Goal: Task Accomplishment & Management: Use online tool/utility

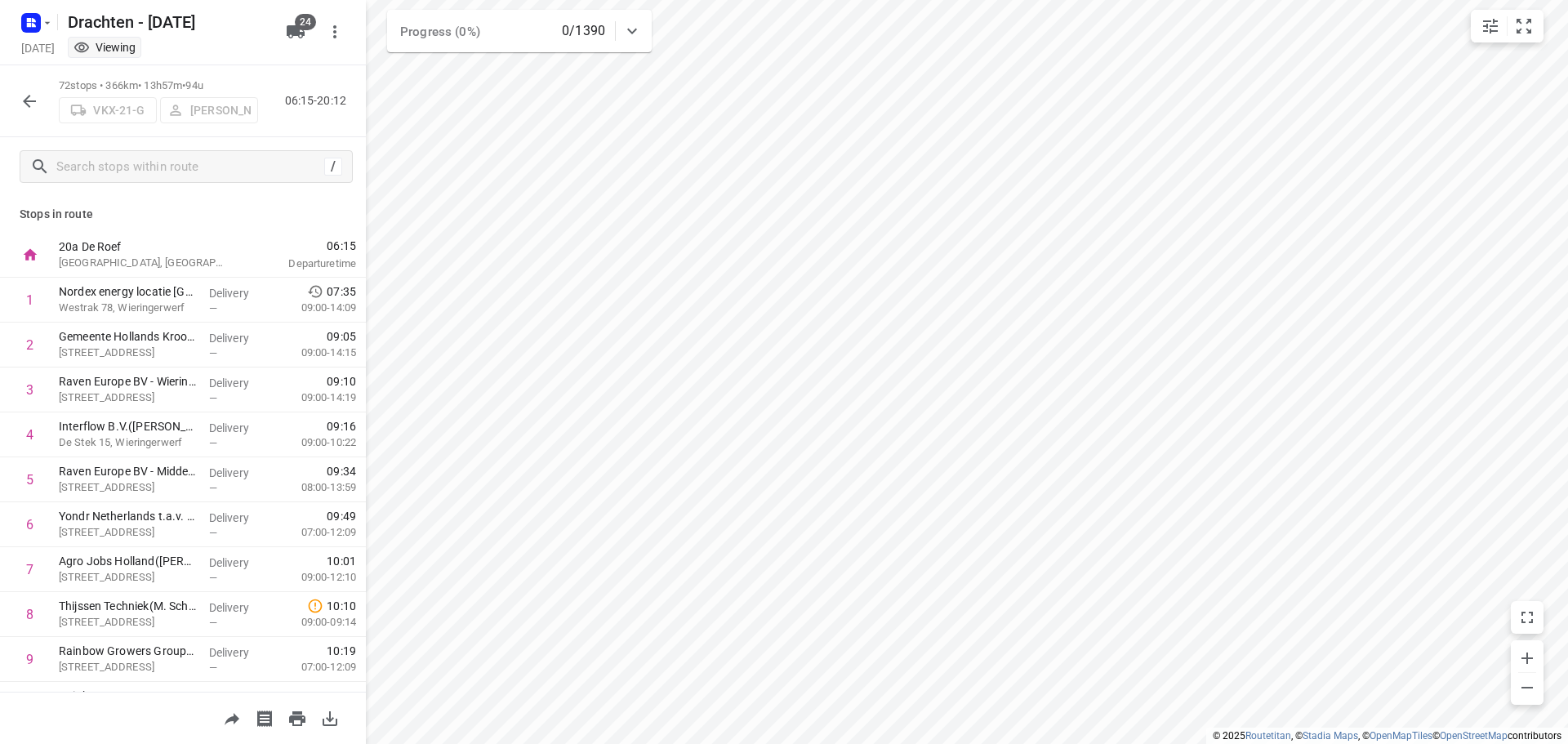
drag, startPoint x: 0, startPoint y: 0, endPoint x: 10, endPoint y: 104, distance: 104.5
click at [10, 104] on div "72 stops • 366km • 13h57m • 94u VKX-21-G [PERSON_NAME] 06:15-20:12" at bounding box center [183, 101] width 366 height 72
click at [16, 116] on div at bounding box center [29, 101] width 33 height 33
click at [31, 87] on button "button" at bounding box center [29, 101] width 33 height 33
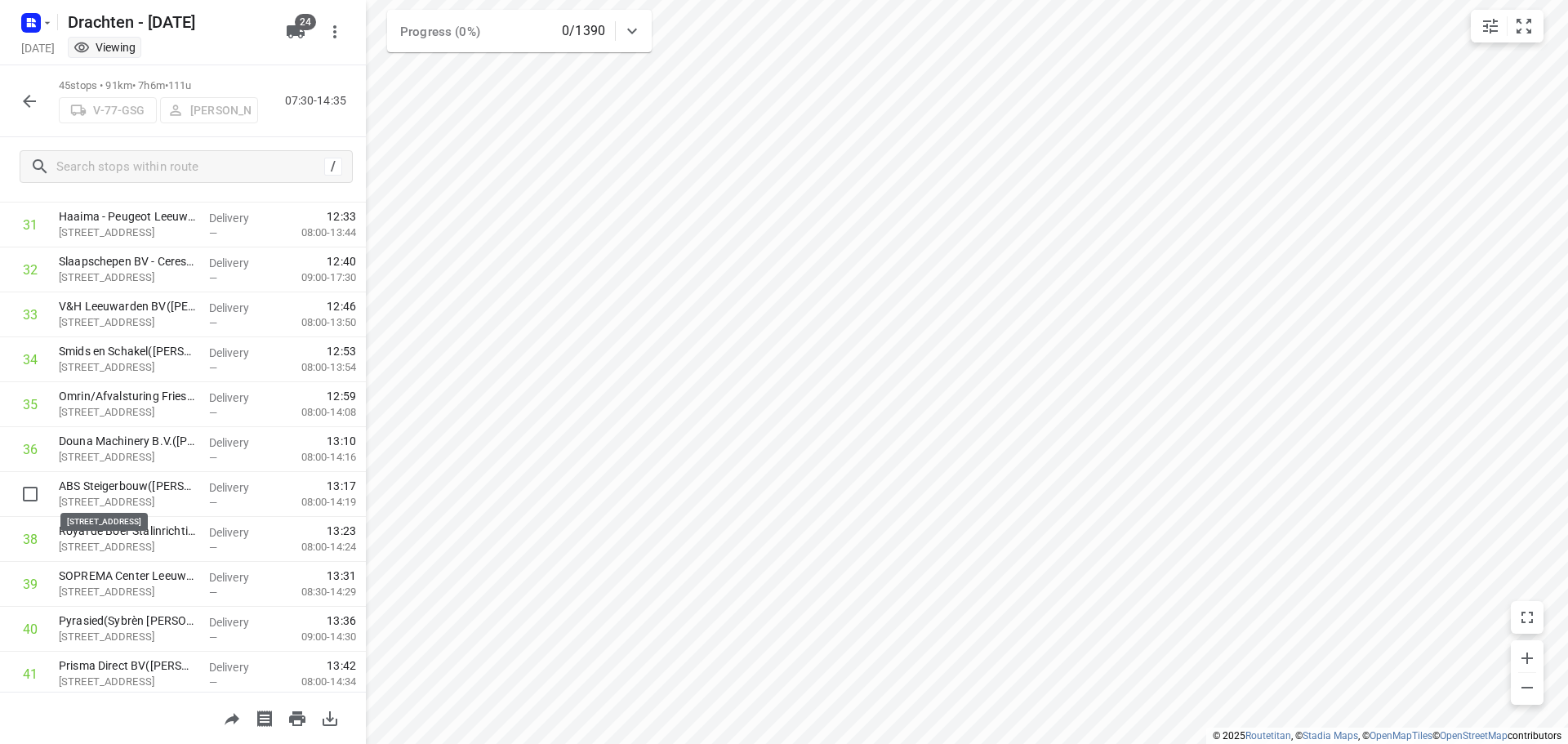
scroll to position [1407, 0]
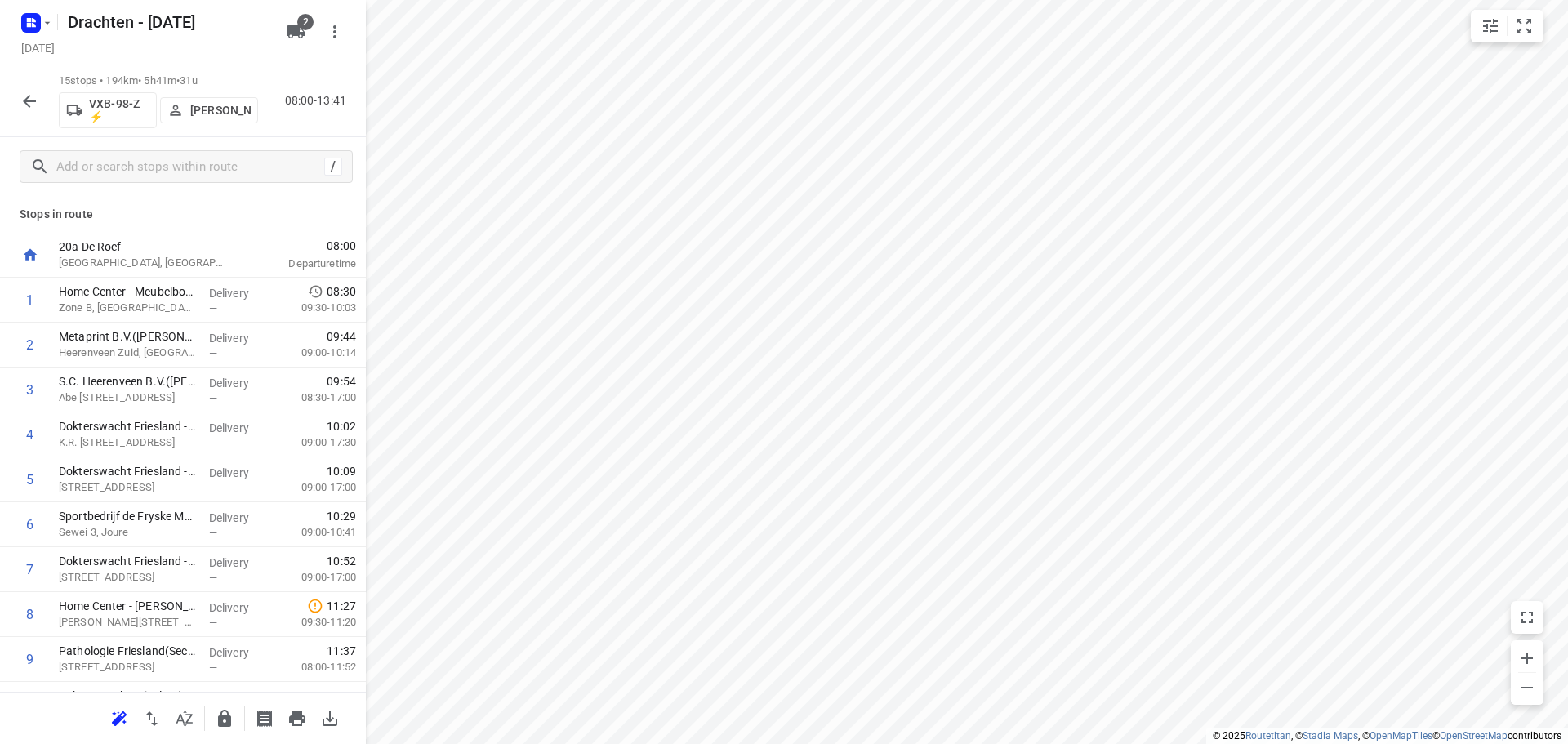
click at [26, 18] on rect "button" at bounding box center [31, 23] width 20 height 20
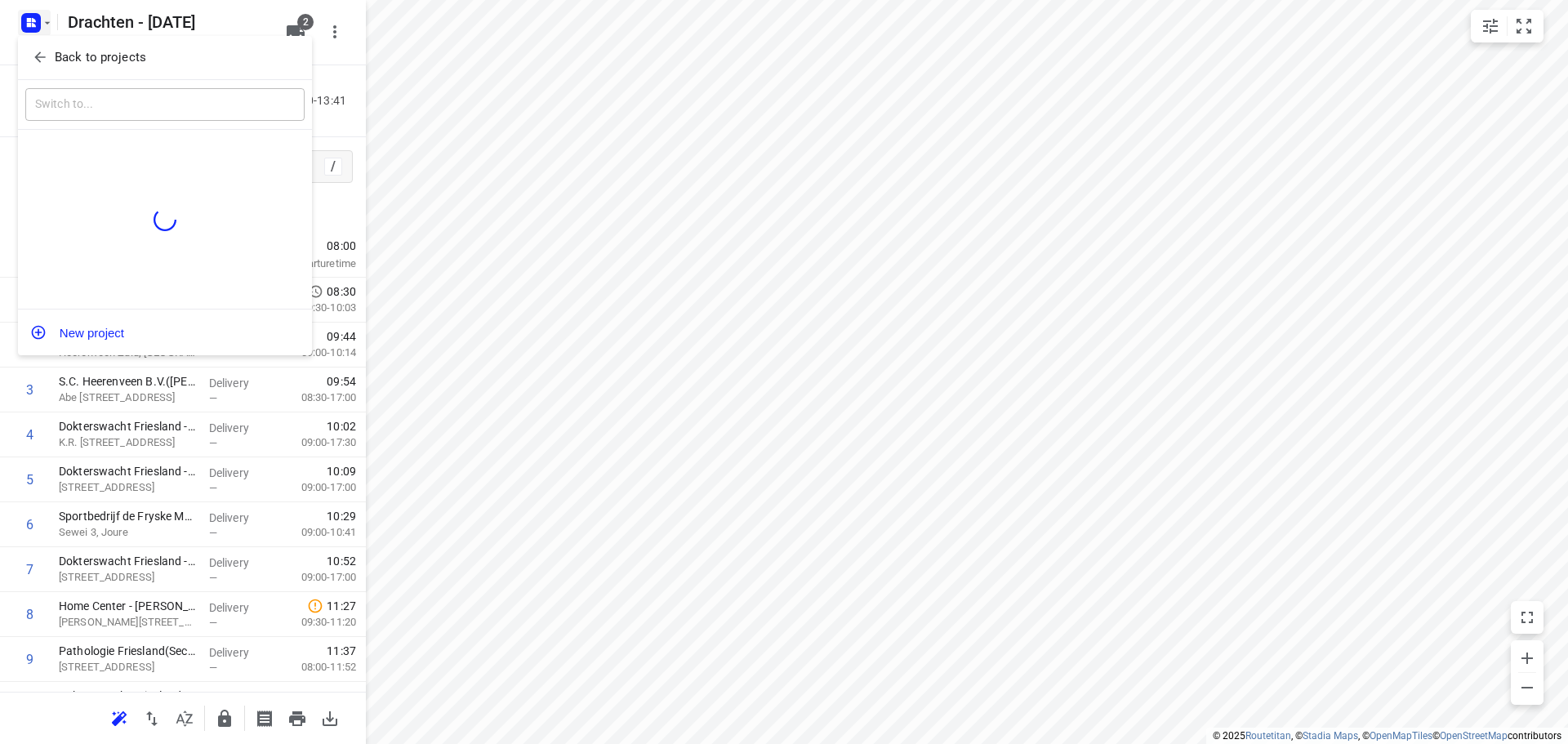
click at [115, 54] on p "Back to projects" at bounding box center [100, 57] width 91 height 19
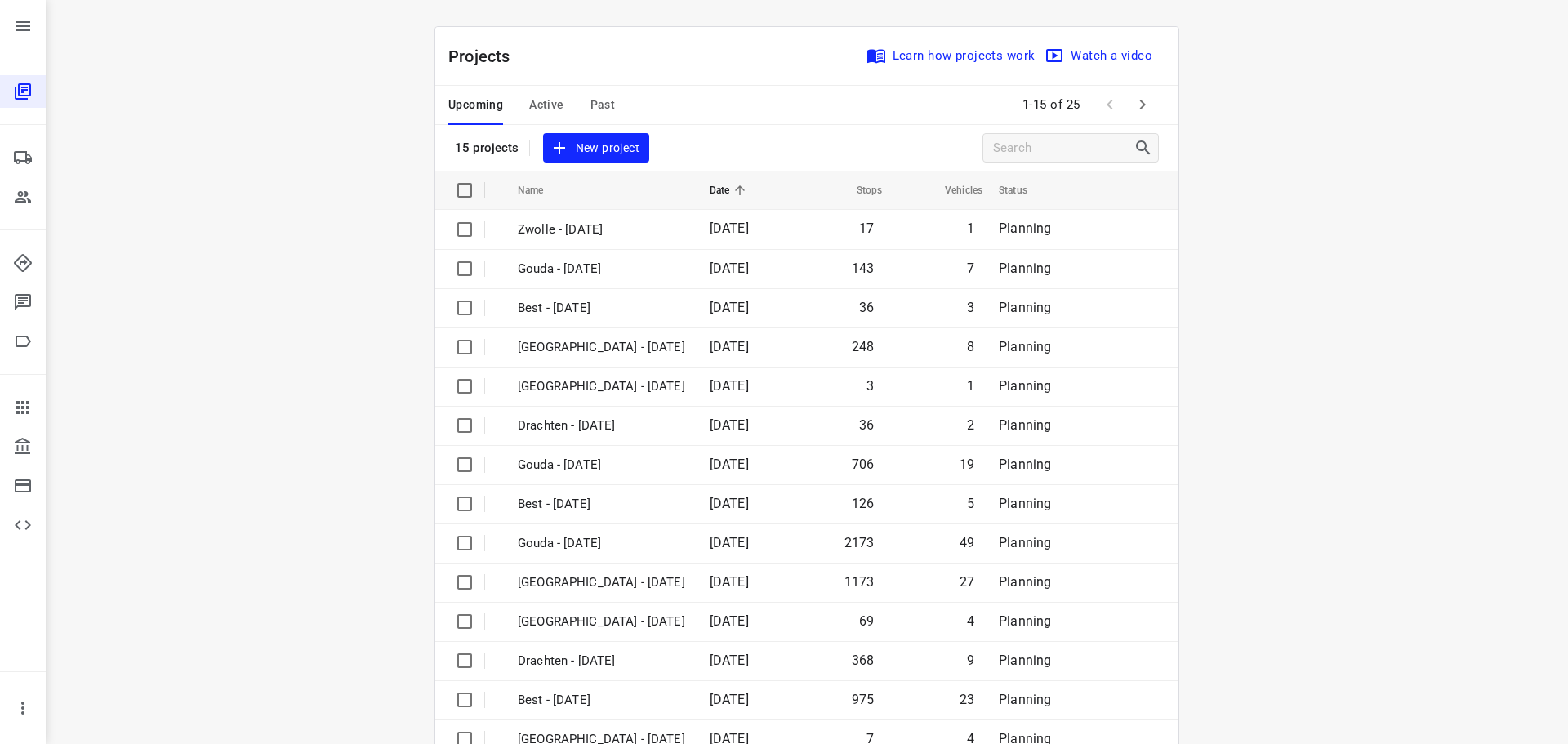
scroll to position [82, 0]
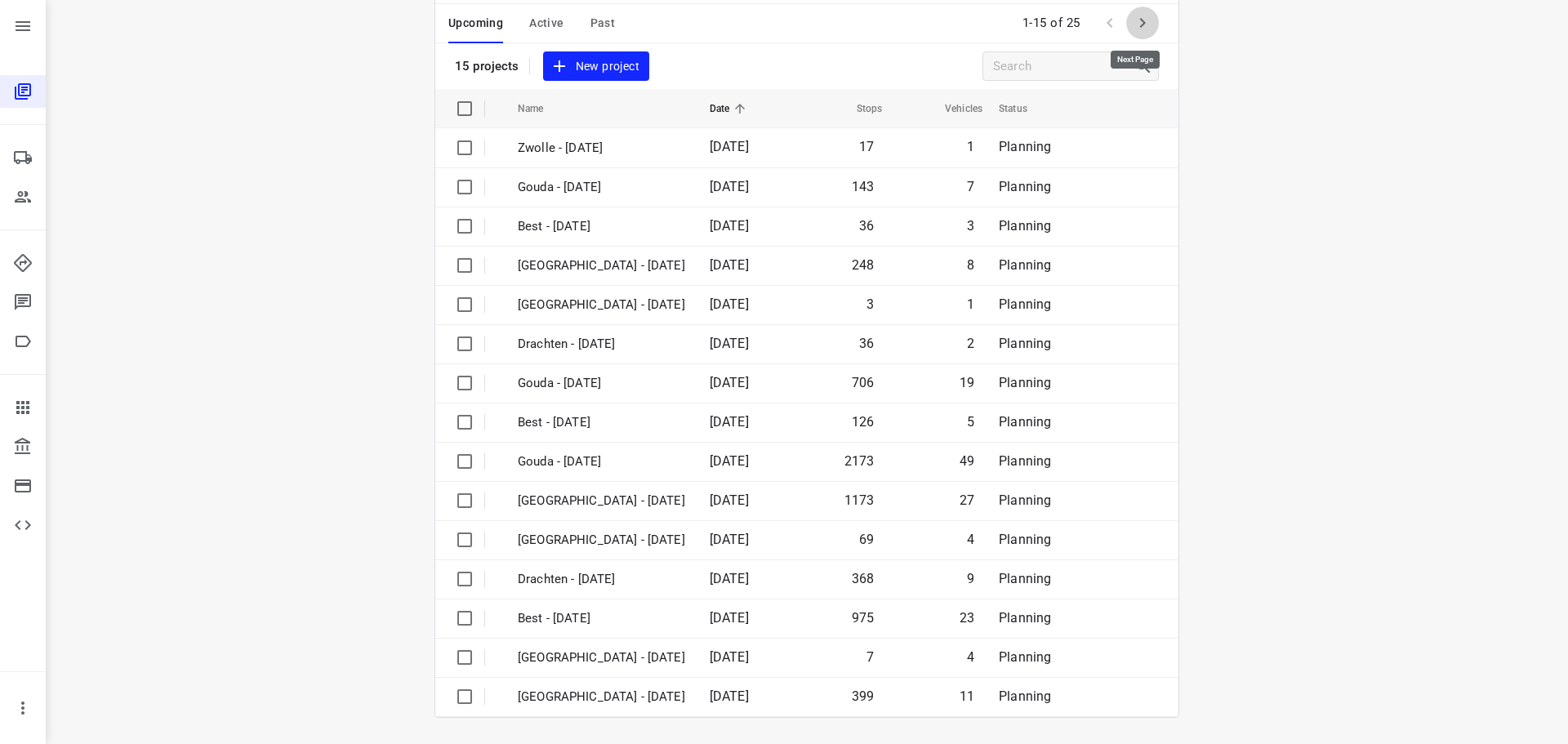
click at [1142, 28] on icon "button" at bounding box center [1142, 23] width 20 height 20
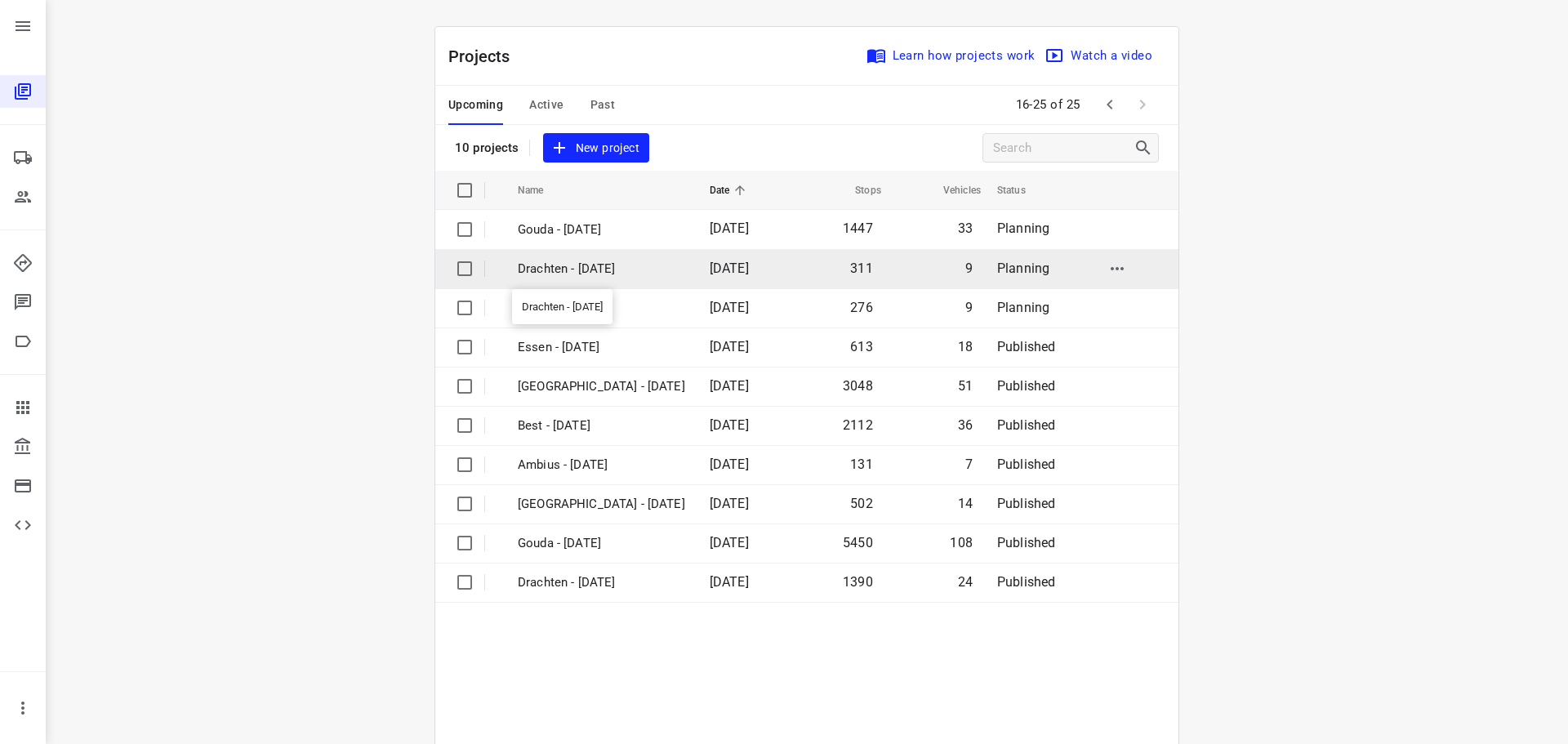
click at [579, 270] on p "Drachten - Tuesday" at bounding box center [601, 270] width 167 height 19
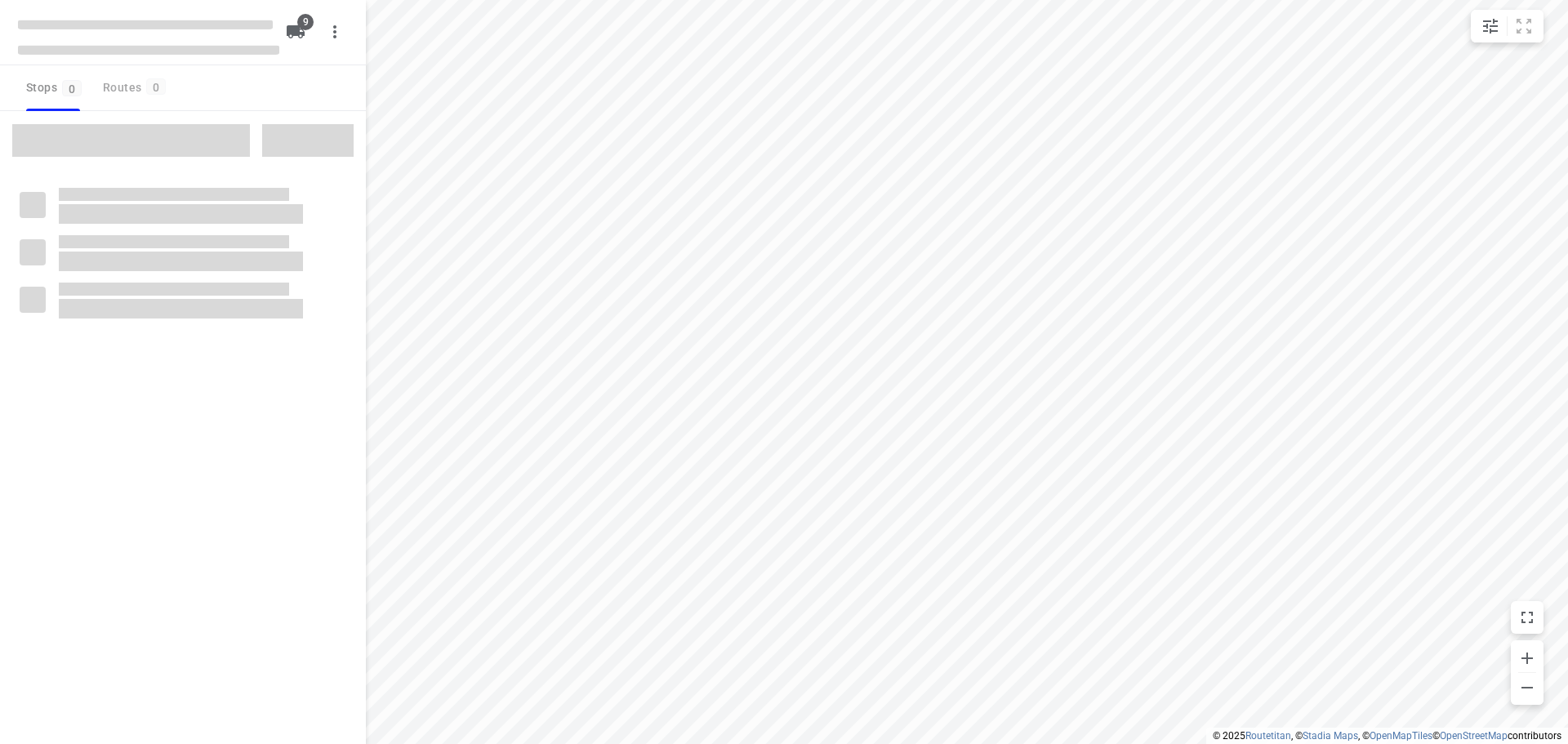
checkbox input "true"
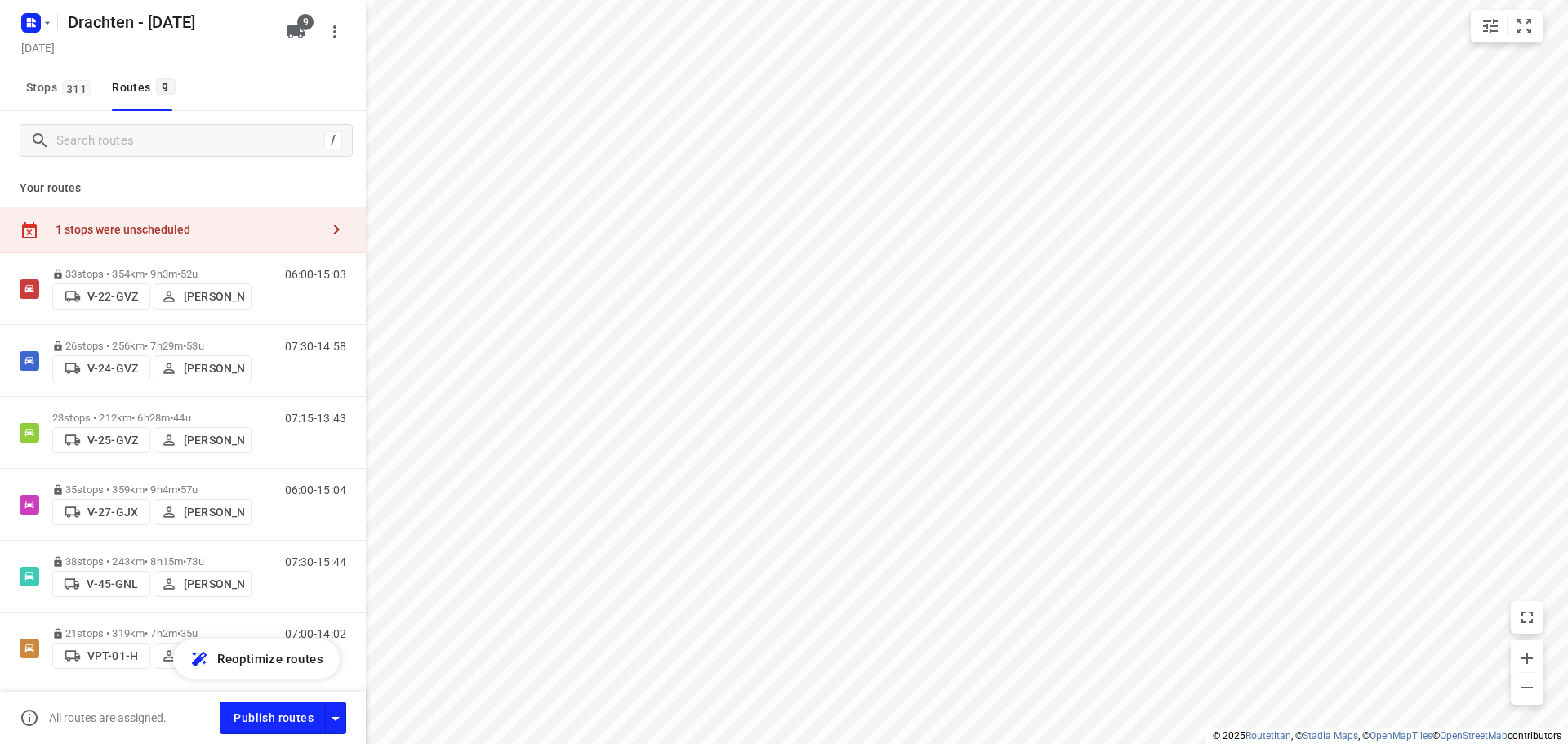
click at [249, 215] on div "1 stops were unscheduled" at bounding box center [183, 230] width 366 height 47
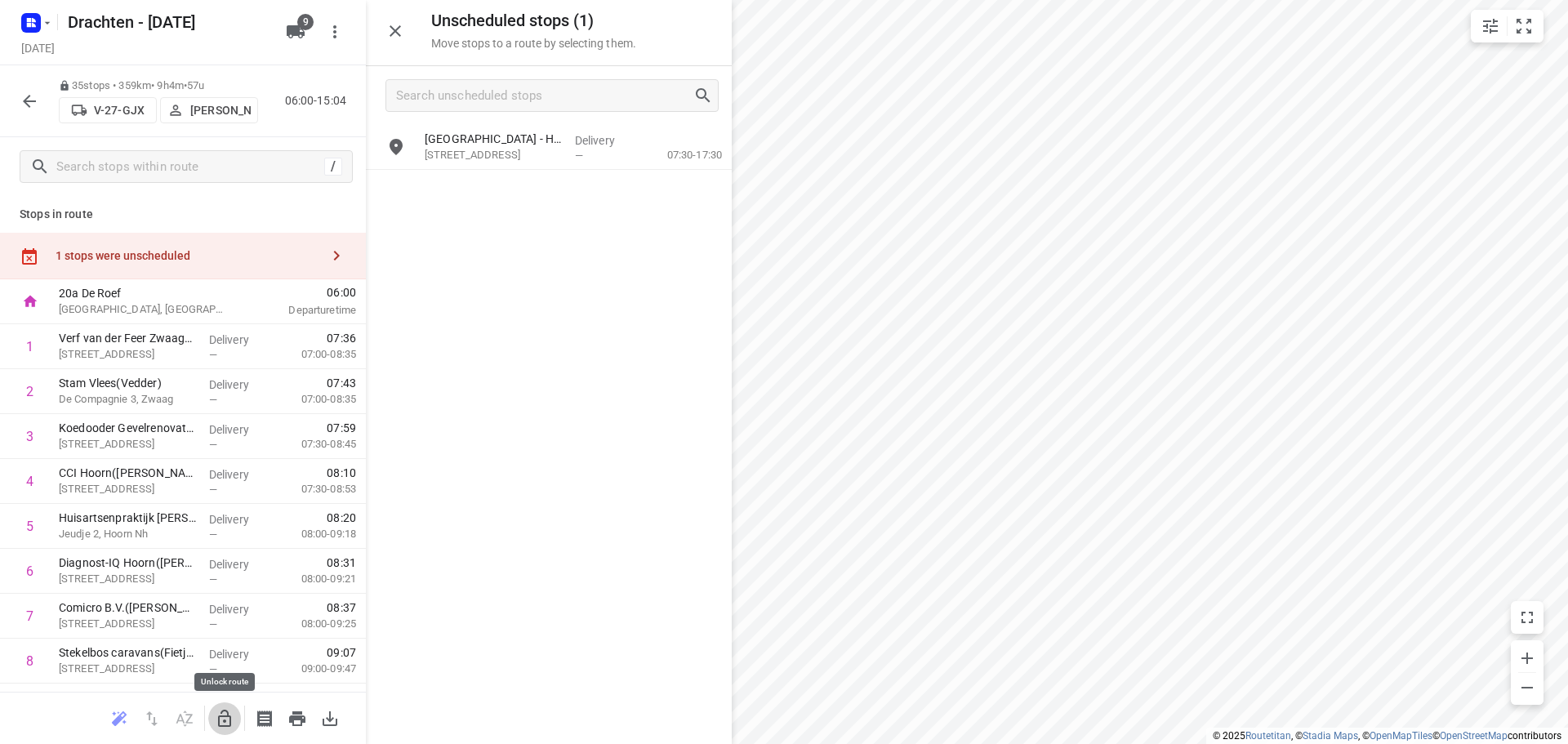
click at [223, 723] on icon "button" at bounding box center [224, 719] width 20 height 20
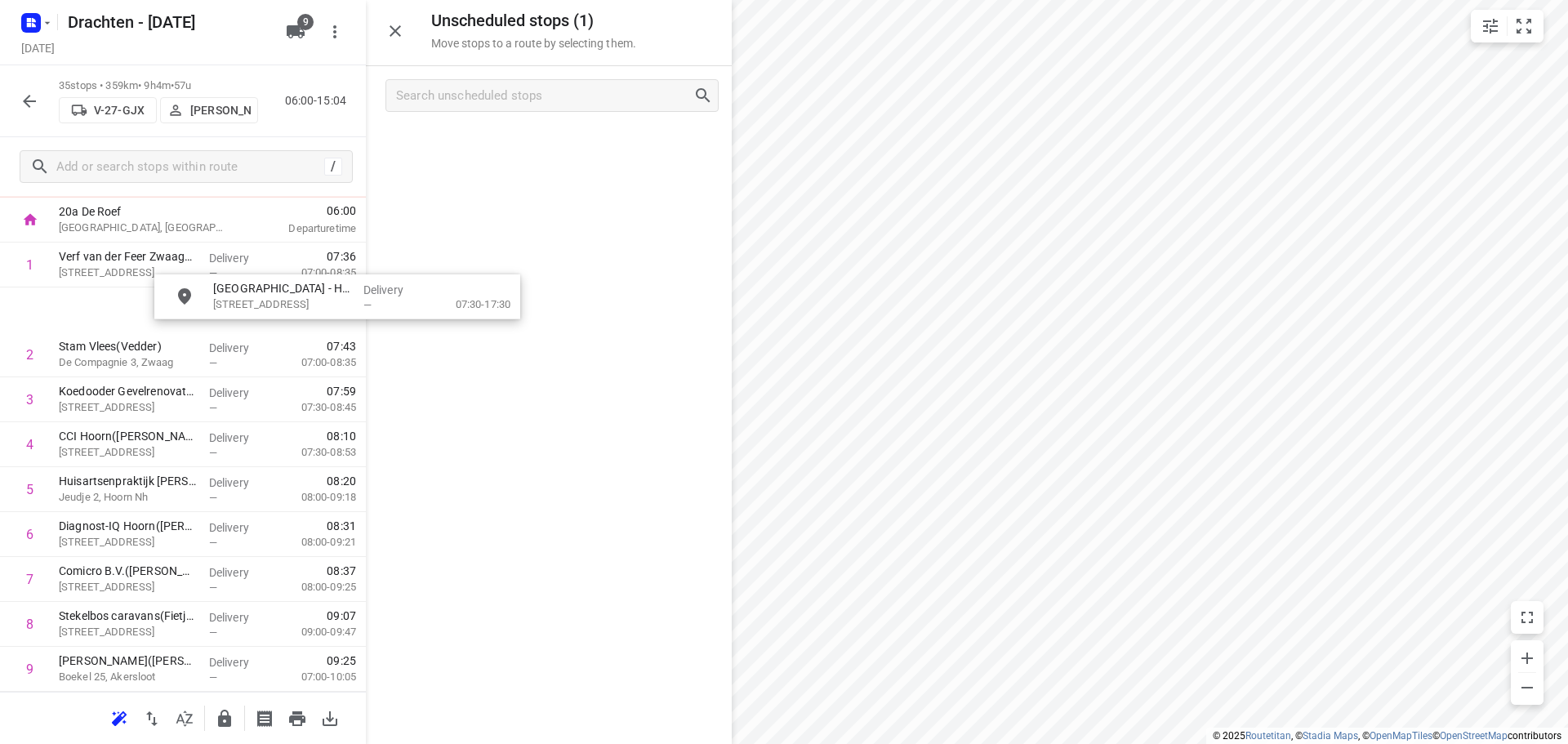
scroll to position [80, 0]
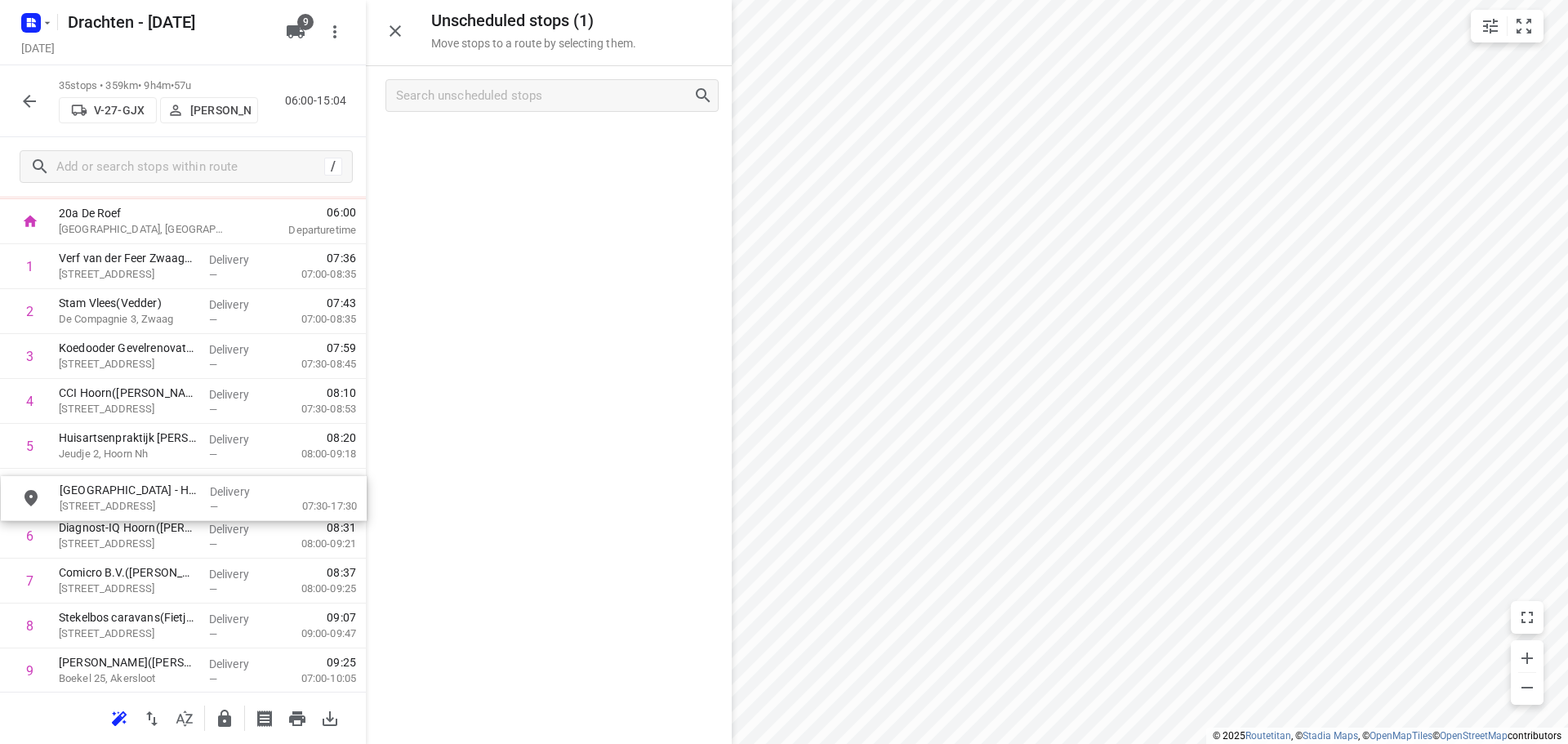
drag, startPoint x: 533, startPoint y: 155, endPoint x: 164, endPoint y: 512, distance: 513.4
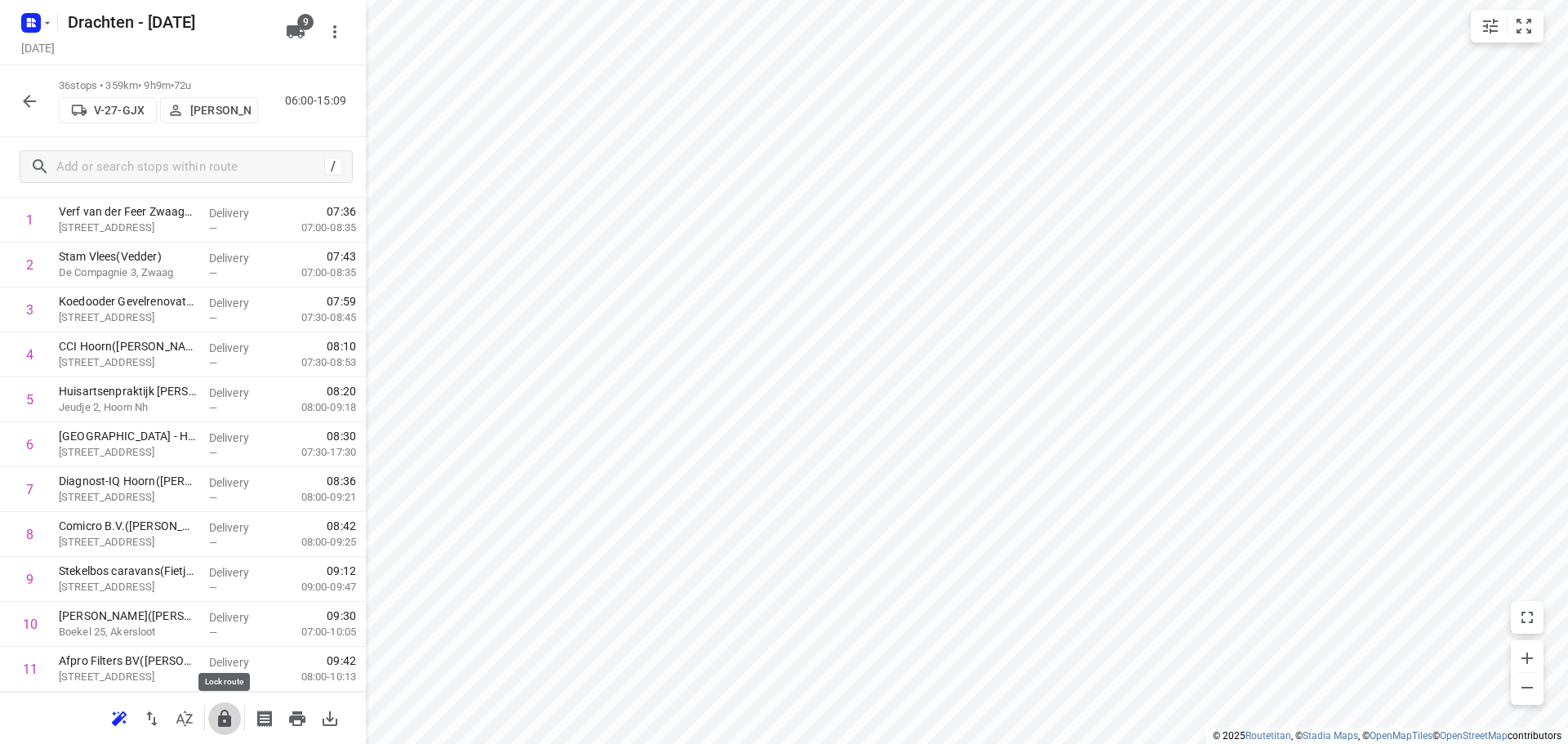
click at [217, 721] on icon "button" at bounding box center [224, 719] width 20 height 20
click at [33, 100] on icon "button" at bounding box center [29, 101] width 20 height 20
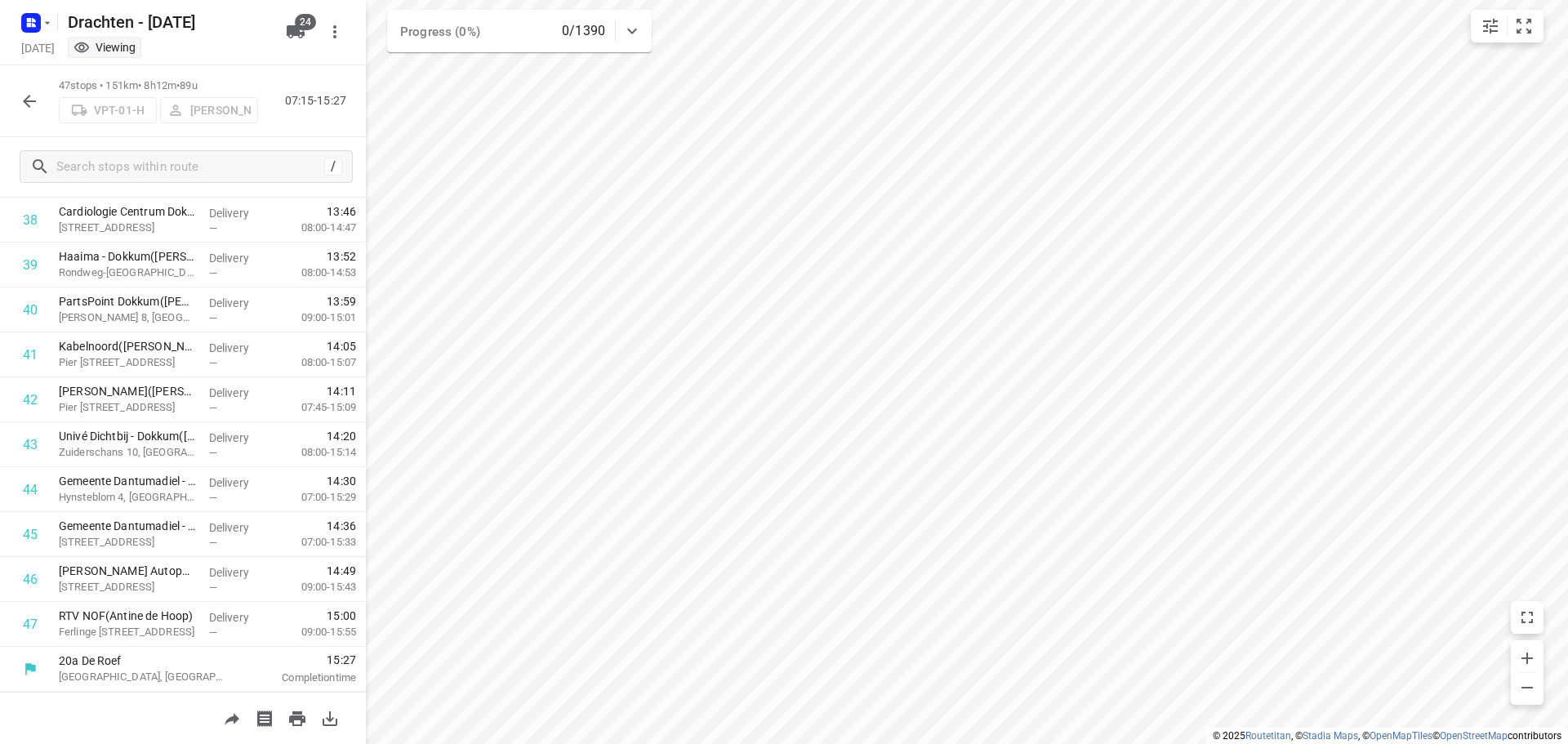
scroll to position [1743, 0]
